Goal: Task Accomplishment & Management: Manage account settings

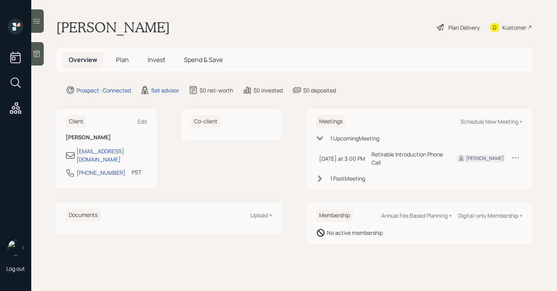
click at [37, 61] on div at bounding box center [37, 53] width 13 height 23
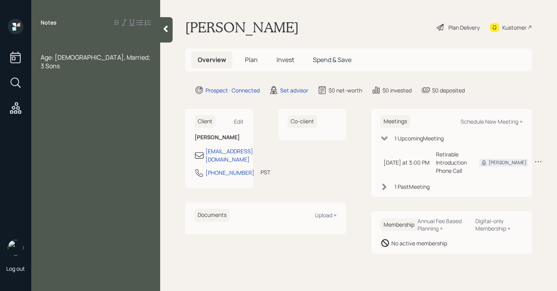
click at [67, 43] on div at bounding box center [96, 40] width 110 height 9
click at [117, 60] on div "Age: [DEMOGRAPHIC_DATA], Married; 3 Sons" at bounding box center [96, 61] width 110 height 17
click at [109, 45] on div at bounding box center [96, 49] width 110 height 9
click at [105, 38] on div "Goals: Want to France" at bounding box center [96, 40] width 110 height 9
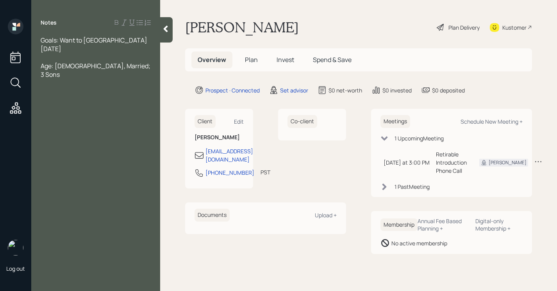
click at [114, 62] on div "Age: 72, Married; 3 Sons" at bounding box center [96, 70] width 110 height 17
click at [128, 41] on span "Goals: Want to France within 2 years" at bounding box center [95, 44] width 108 height 17
click at [126, 40] on span "Goals: Want to France within 2 years" at bounding box center [95, 44] width 108 height 17
click at [125, 40] on span "Goals: Want to France within 2 years" at bounding box center [95, 44] width 108 height 17
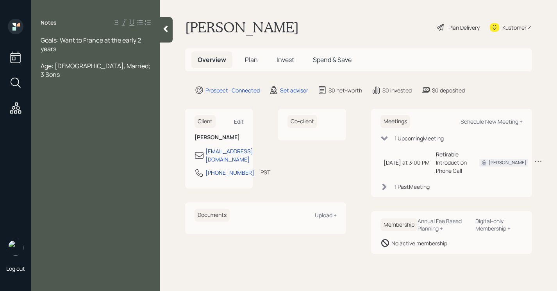
click at [130, 68] on div "Age: 72, Married; 3 Sons" at bounding box center [96, 70] width 110 height 17
click at [91, 88] on div "Income:" at bounding box center [96, 92] width 110 height 9
click at [64, 122] on div "SS -" at bounding box center [96, 126] width 110 height 9
click at [84, 105] on div "Work - 17,000" at bounding box center [96, 109] width 110 height 9
click at [68, 122] on div "SS -" at bounding box center [96, 126] width 110 height 9
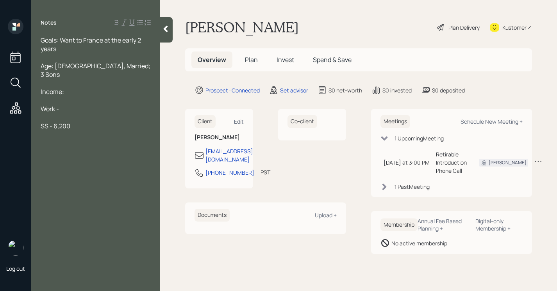
click at [70, 105] on div "Work -" at bounding box center [96, 109] width 110 height 9
click at [78, 122] on div "SS - 6,200" at bounding box center [96, 126] width 110 height 9
click at [105, 156] on div "Pretty open budget" at bounding box center [96, 160] width 110 height 9
drag, startPoint x: 121, startPoint y: 204, endPoint x: 41, endPoint y: 206, distance: 80.1
click at [41, 206] on div "Goals: Want to France at the early 2 years Age: 72, Married; 3 Sons Income: Wor…" at bounding box center [95, 126] width 129 height 181
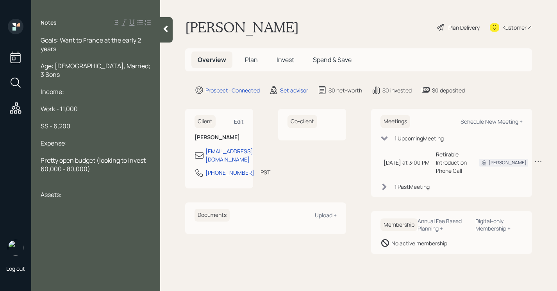
click at [87, 159] on span "Pretty open budget (looking to invest 60,000 - 80,000)" at bounding box center [94, 164] width 106 height 17
click at [75, 199] on div at bounding box center [96, 203] width 110 height 9
click at [114, 162] on div "Pretty open budget (looking to invest 60,000 - 80,000 a year)" at bounding box center [96, 164] width 110 height 17
click at [70, 49] on div "Goals: Want to France at the early 2 years" at bounding box center [96, 44] width 110 height 17
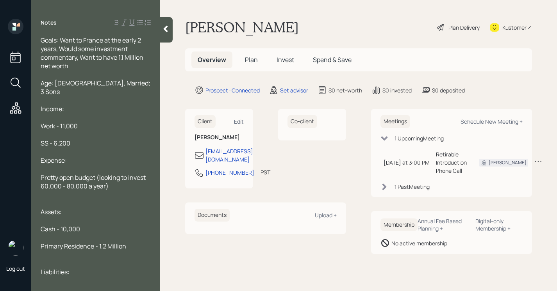
click at [165, 27] on icon at bounding box center [166, 29] width 4 height 7
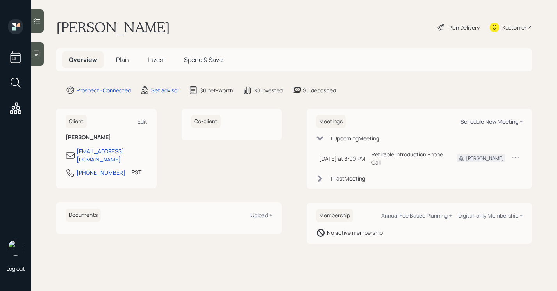
click at [486, 118] on div "Schedule New Meeting +" at bounding box center [492, 121] width 62 height 7
select select "round-robin"
